Goal: Information Seeking & Learning: Find specific fact

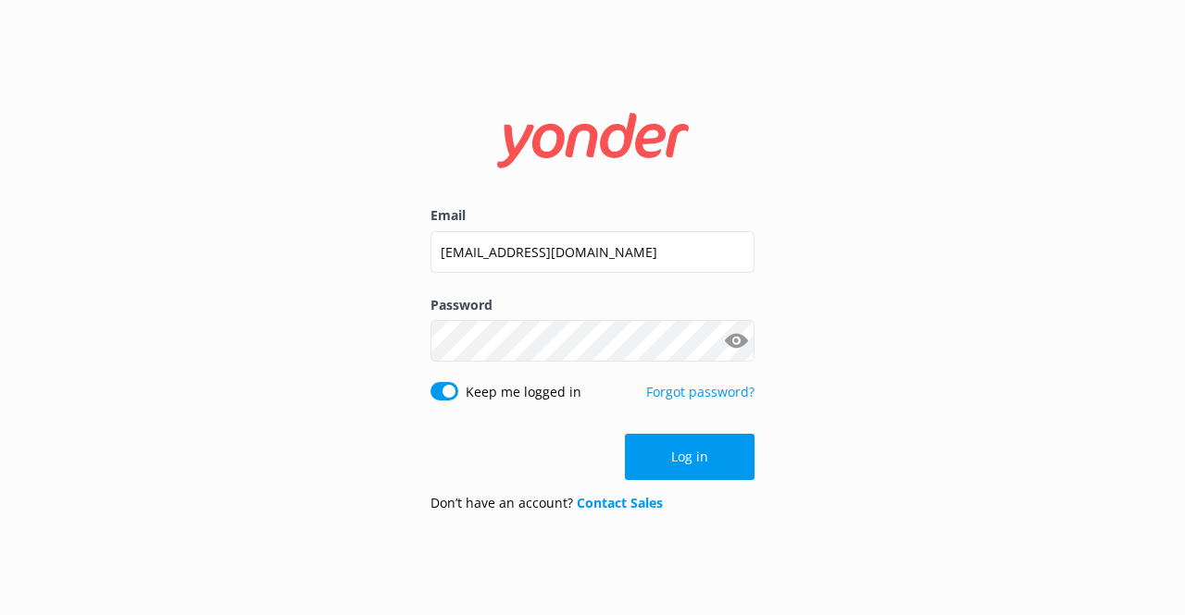
click at [692, 460] on div "Log in" at bounding box center [592, 457] width 324 height 46
click at [695, 456] on button "Log in" at bounding box center [690, 457] width 130 height 46
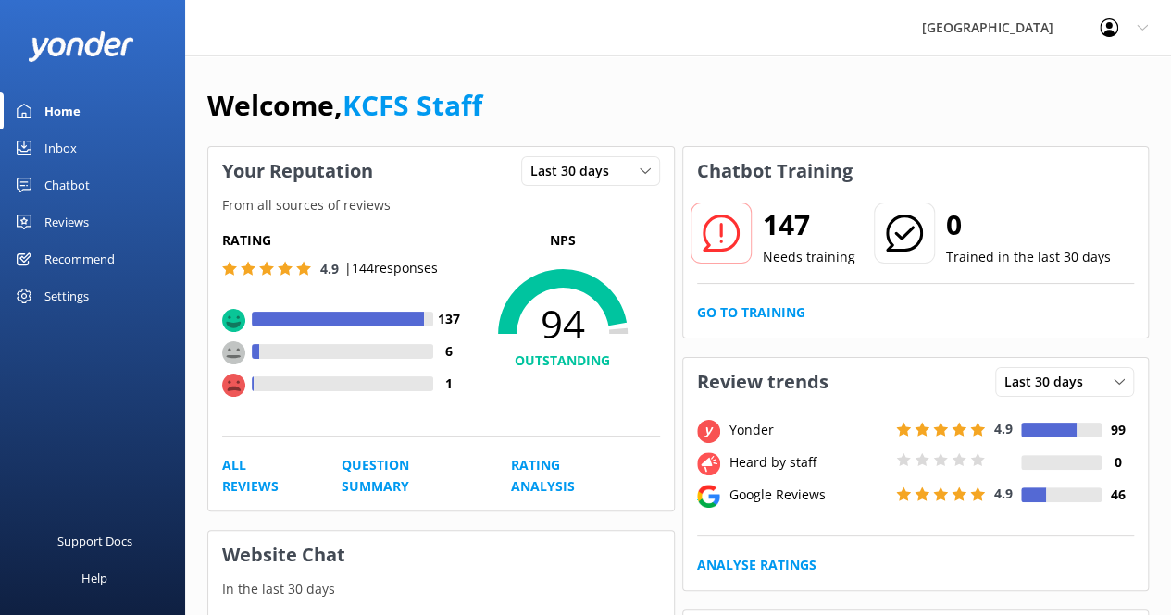
click at [68, 185] on div "Chatbot" at bounding box center [66, 185] width 45 height 37
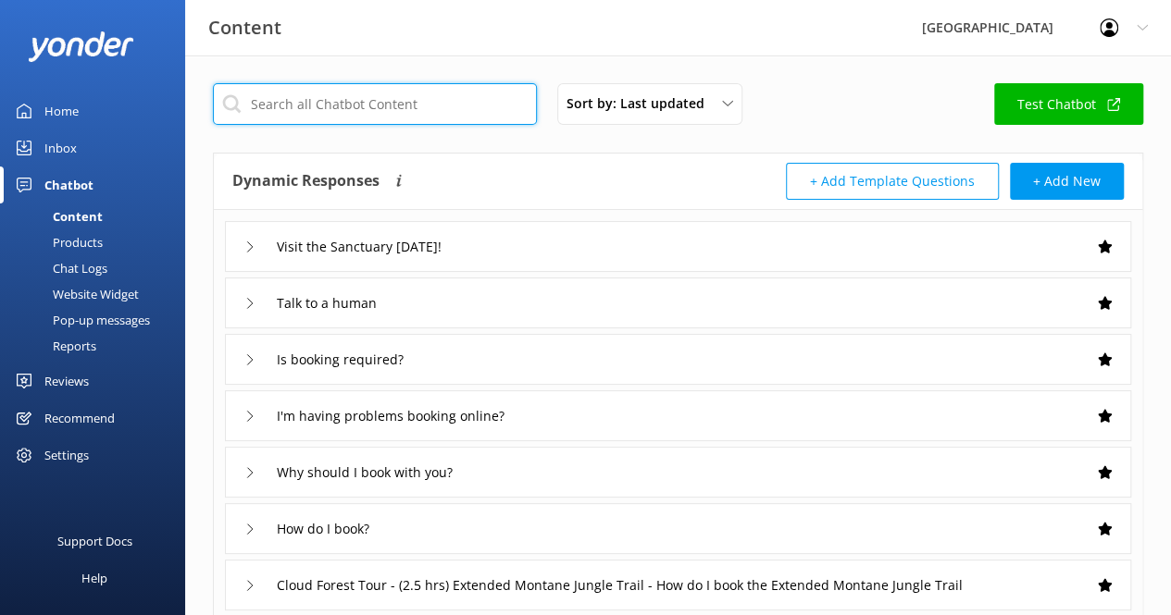
click at [366, 112] on input "text" at bounding box center [375, 104] width 324 height 42
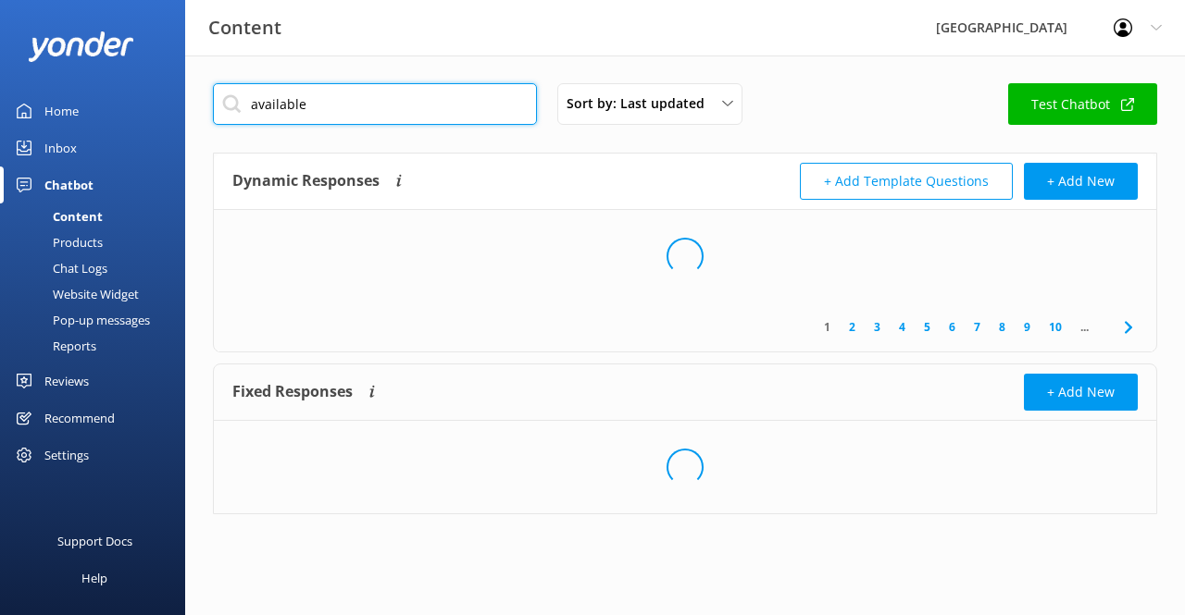
type input "available"
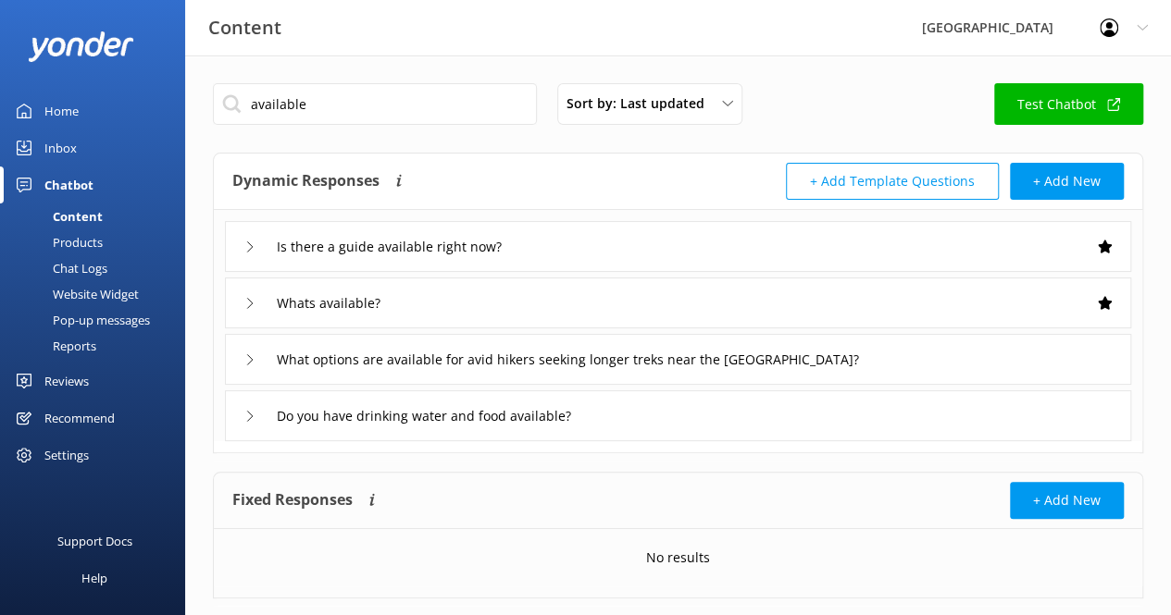
click at [392, 322] on div "Whats available?" at bounding box center [678, 303] width 906 height 51
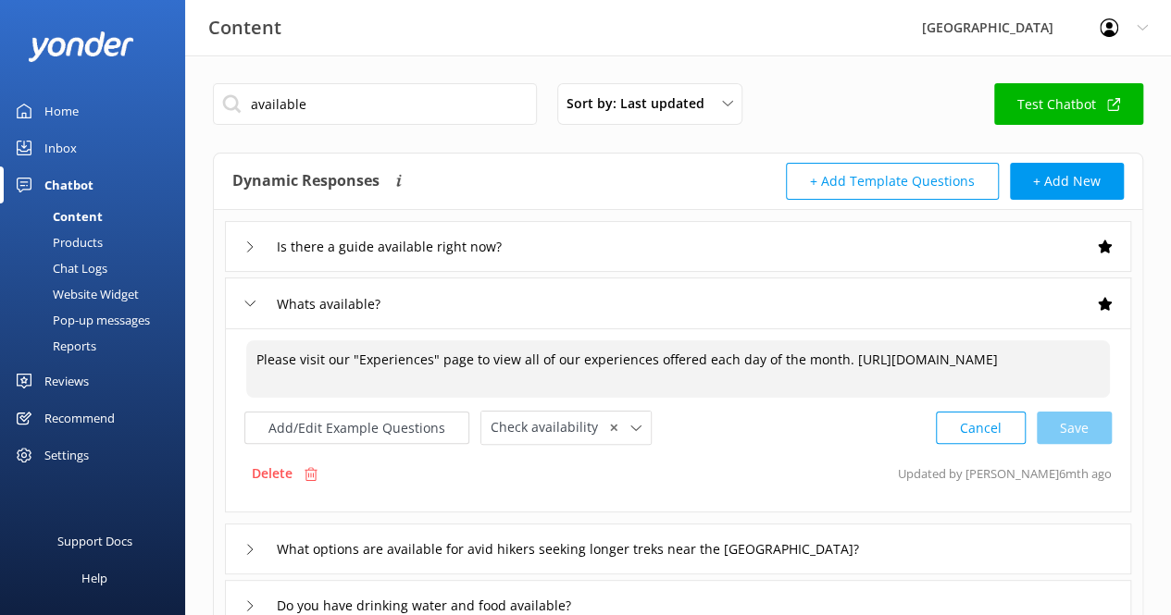
drag, startPoint x: 257, startPoint y: 356, endPoint x: 583, endPoint y: 375, distance: 326.3
click at [583, 375] on textarea "Please visit our "Experiences" page to view all of our experiences offered each…" at bounding box center [677, 369] width 863 height 57
